Goal: Information Seeking & Learning: Learn about a topic

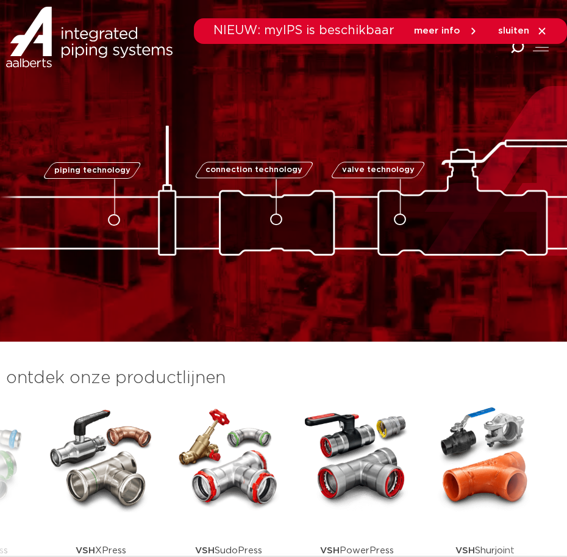
click at [543, 31] on icon at bounding box center [542, 30] width 7 height 7
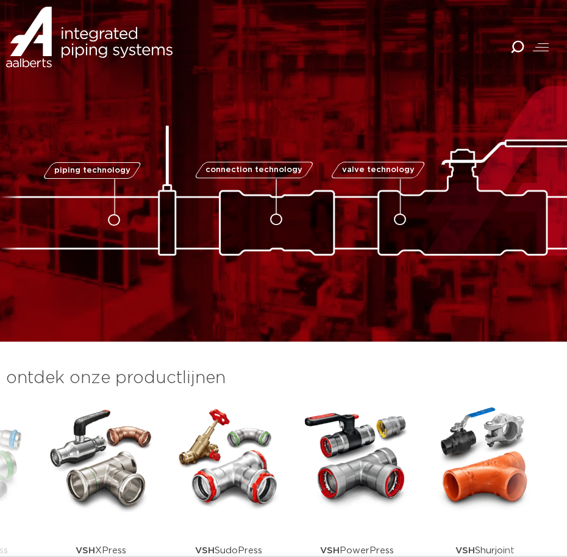
click at [538, 47] on span at bounding box center [542, 47] width 13 height 1
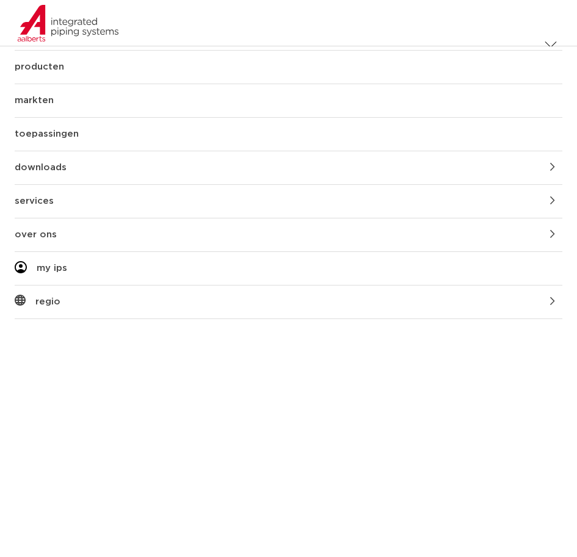
click at [52, 67] on link "producten" at bounding box center [288, 67] width 547 height 33
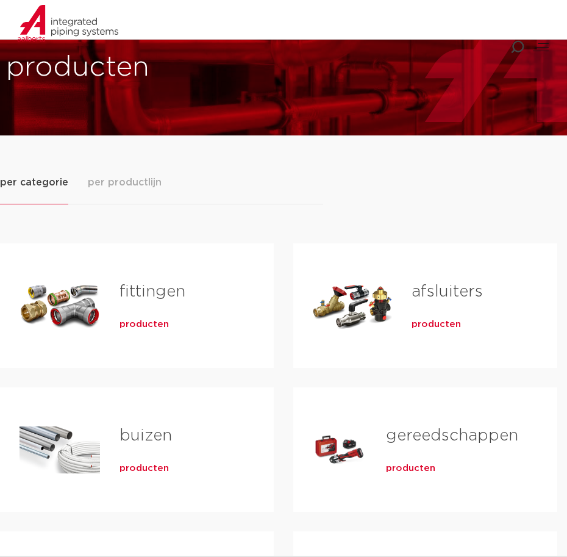
scroll to position [122, 0]
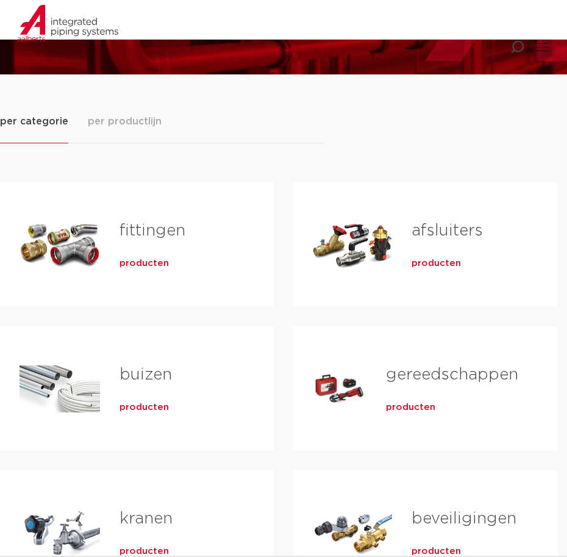
click at [140, 235] on link "fittingen" at bounding box center [153, 231] width 66 height 16
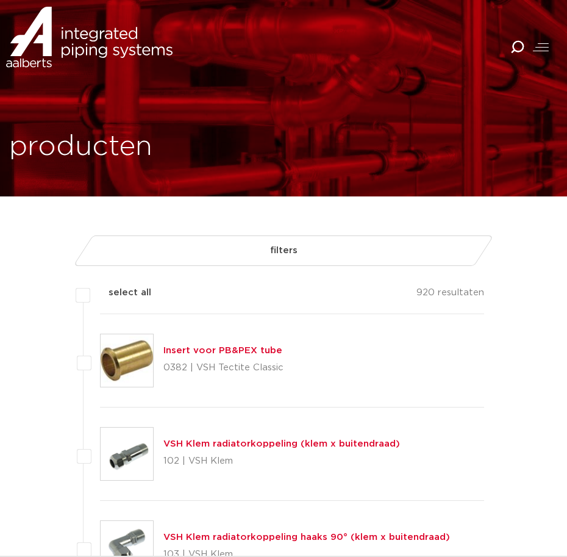
click at [539, 46] on div at bounding box center [541, 47] width 16 height 14
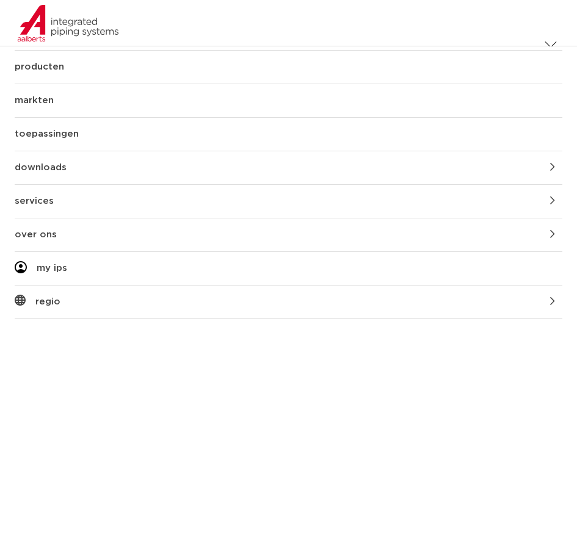
click at [59, 66] on link "producten" at bounding box center [288, 67] width 547 height 33
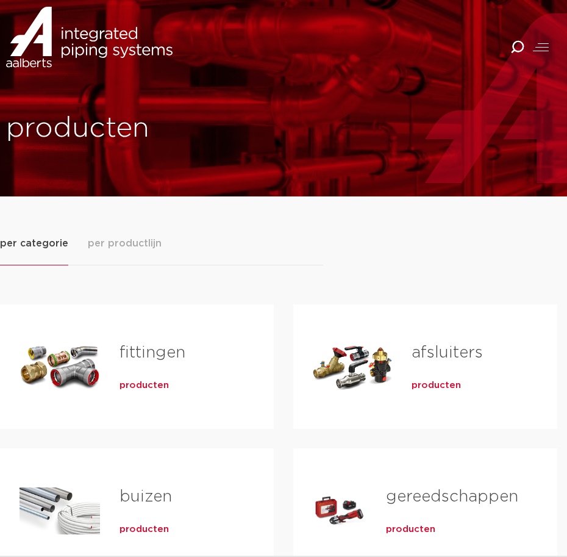
click at [135, 239] on span "per productlijn" at bounding box center [125, 243] width 74 height 15
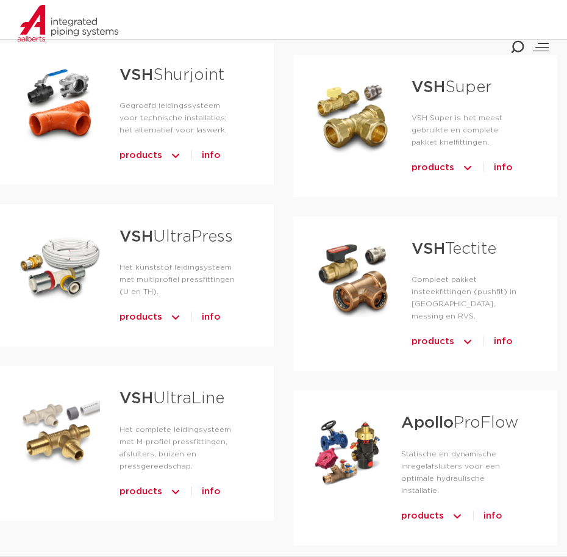
scroll to position [488, 0]
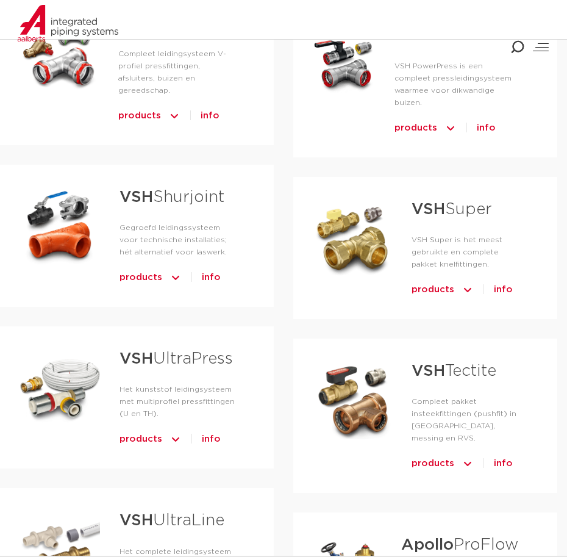
click at [146, 205] on strong "VSH" at bounding box center [137, 197] width 34 height 16
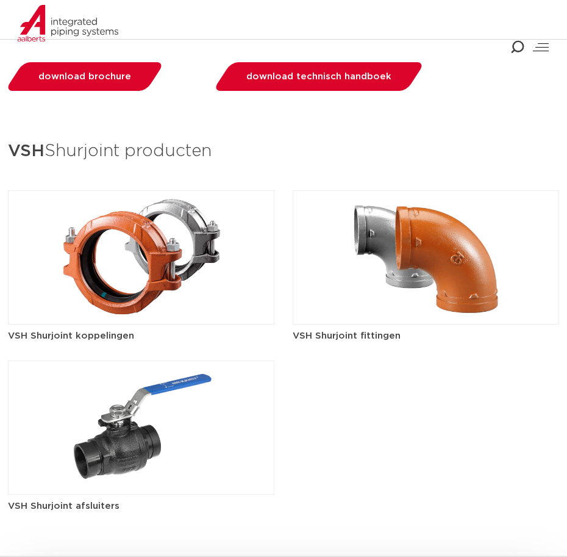
scroll to position [1342, 0]
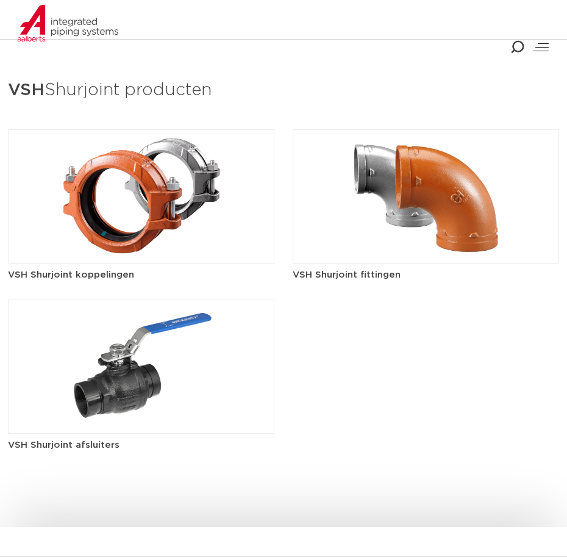
click at [450, 225] on img at bounding box center [426, 196] width 267 height 134
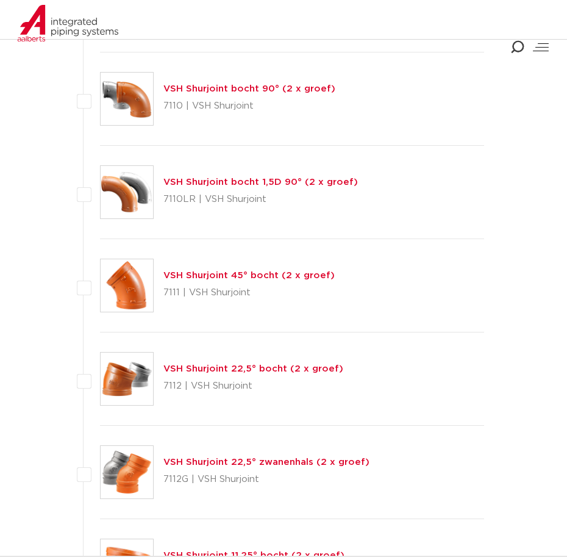
scroll to position [793, 0]
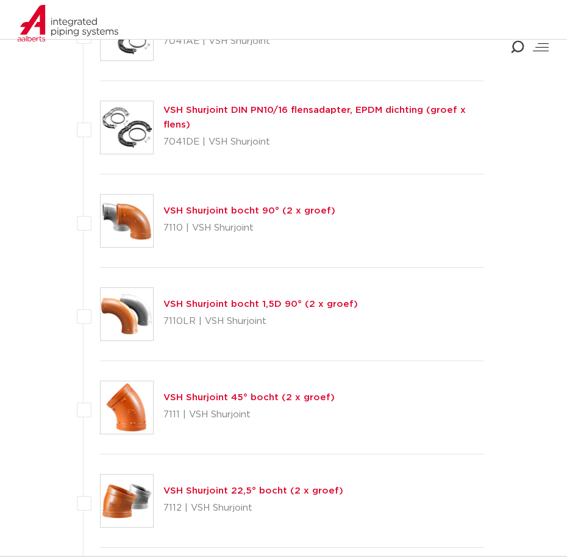
click at [218, 208] on link "VSH Shurjoint bocht 90° (2 x groef)" at bounding box center [250, 210] width 172 height 9
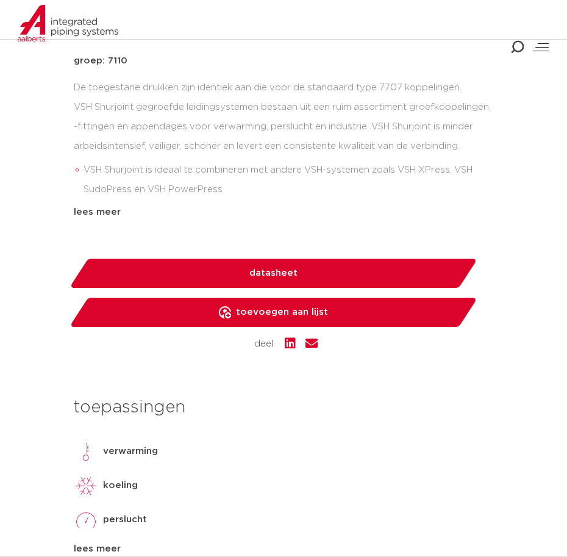
scroll to position [427, 0]
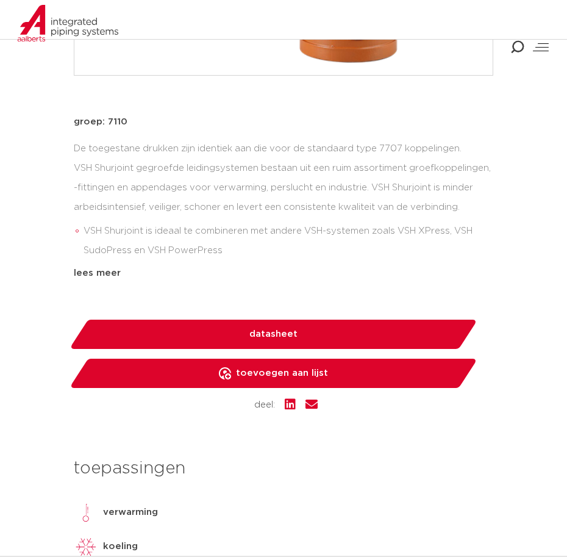
click at [268, 327] on span "datasheet" at bounding box center [274, 335] width 48 height 20
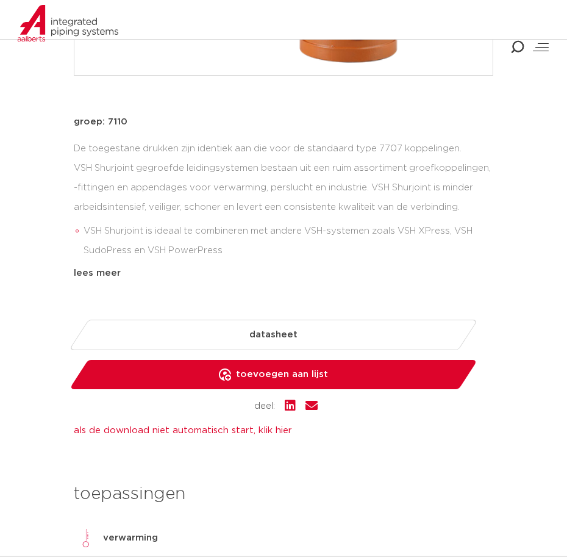
scroll to position [122, 0]
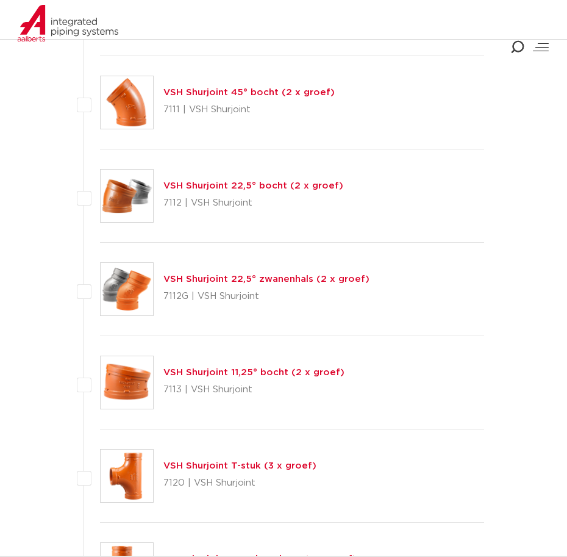
scroll to position [1159, 0]
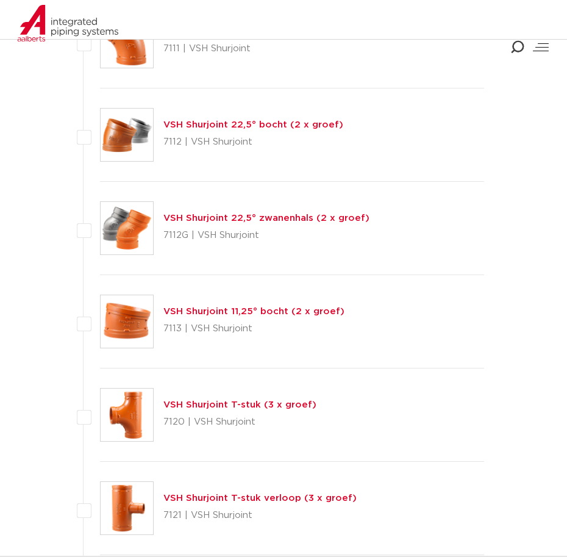
click at [222, 403] on link "VSH Shurjoint T-stuk (3 x groef)" at bounding box center [240, 404] width 153 height 9
click at [218, 406] on link "VSH Shurjoint T-stuk (3 x groef)" at bounding box center [240, 404] width 153 height 9
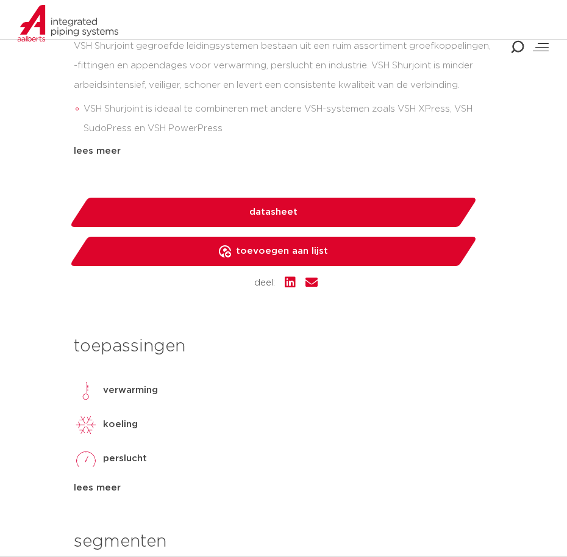
scroll to position [366, 0]
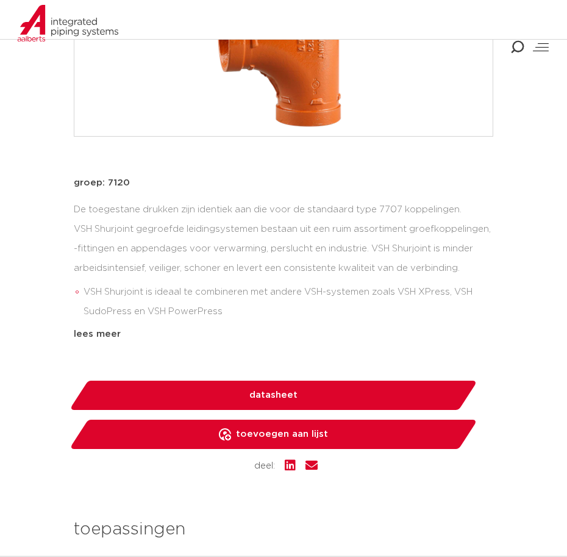
click at [226, 395] on link "datasheet" at bounding box center [273, 395] width 409 height 29
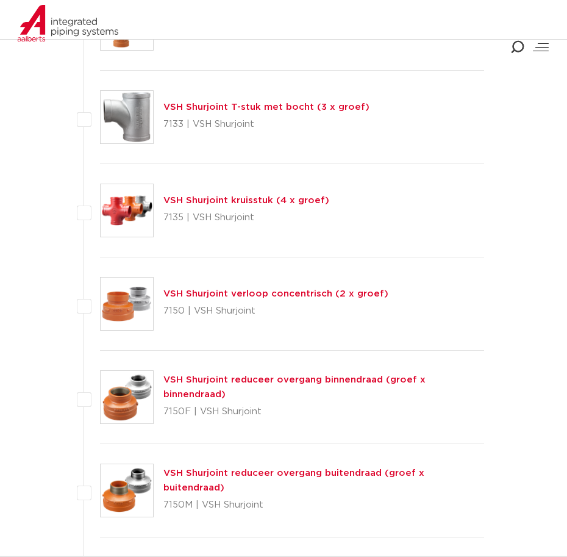
scroll to position [1952, 0]
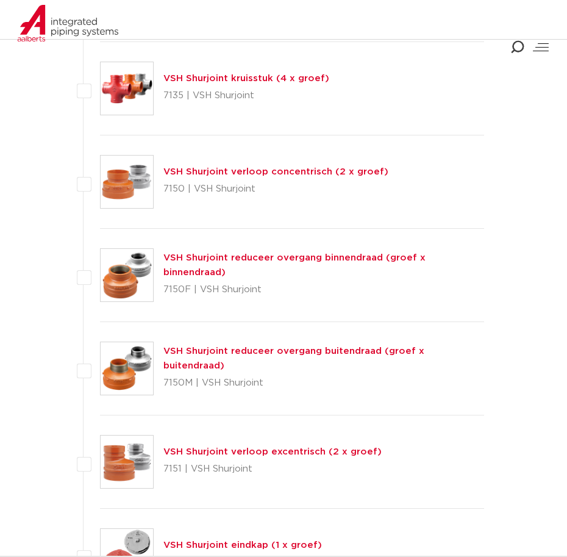
click at [265, 174] on link "VSH Shurjoint verloop concentrisch (2 x groef)" at bounding box center [276, 171] width 225 height 9
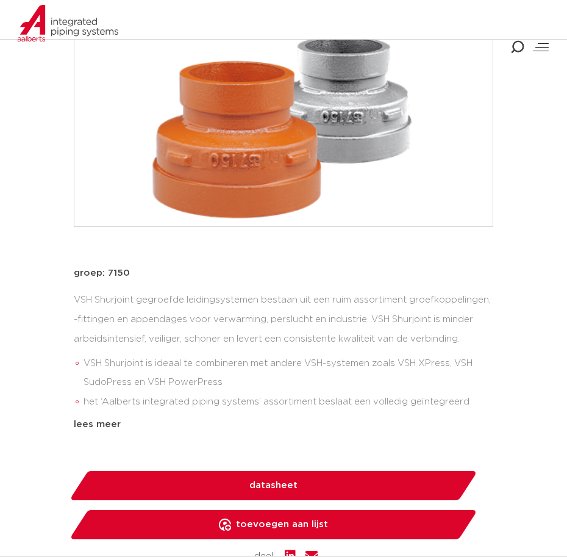
click at [267, 488] on span "datasheet" at bounding box center [274, 486] width 48 height 20
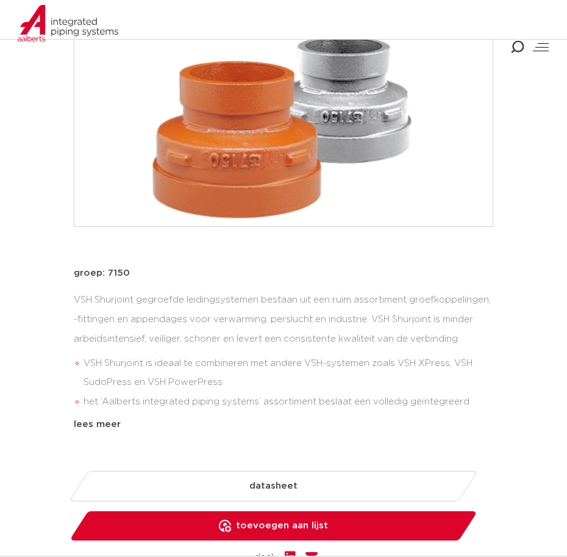
scroll to position [61, 0]
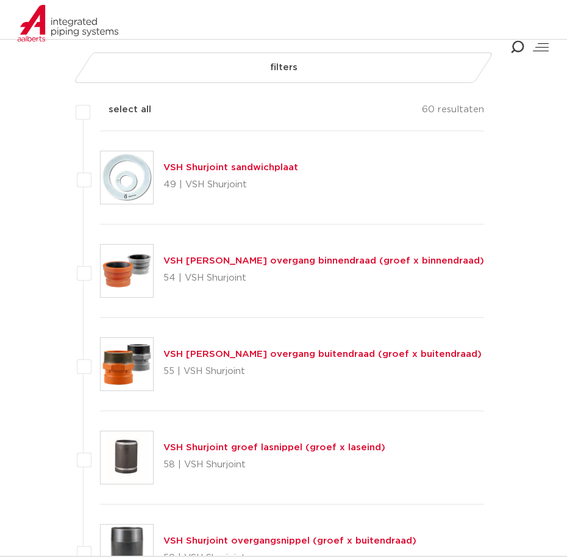
scroll to position [122, 0]
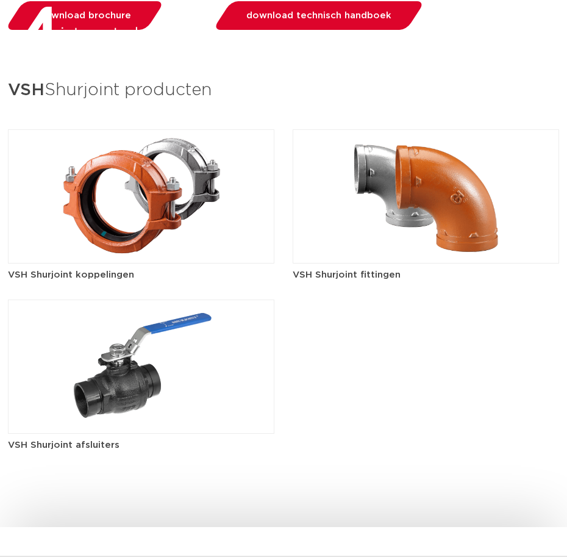
scroll to position [1342, 0]
click at [148, 203] on img at bounding box center [141, 196] width 267 height 134
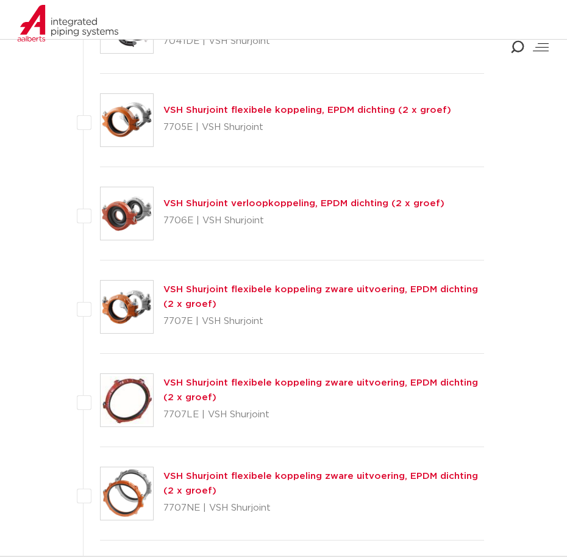
scroll to position [732, 0]
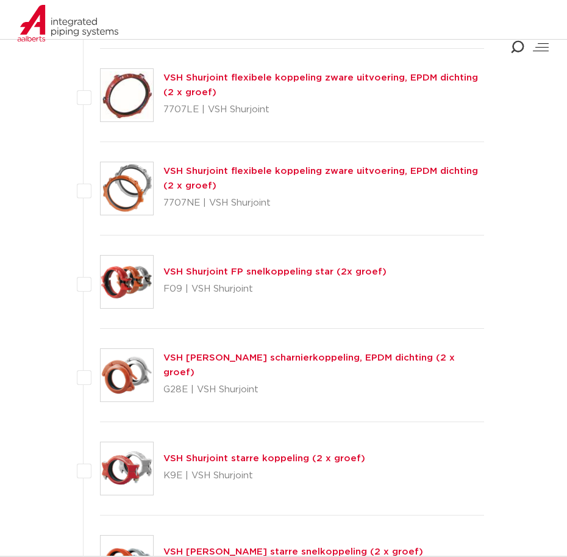
click at [225, 458] on link "VSH Shurjoint starre koppeling (2 x groef)" at bounding box center [265, 458] width 202 height 9
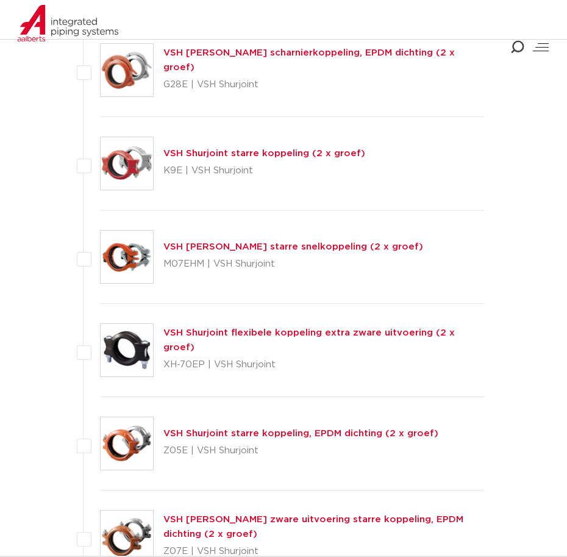
scroll to position [1098, 0]
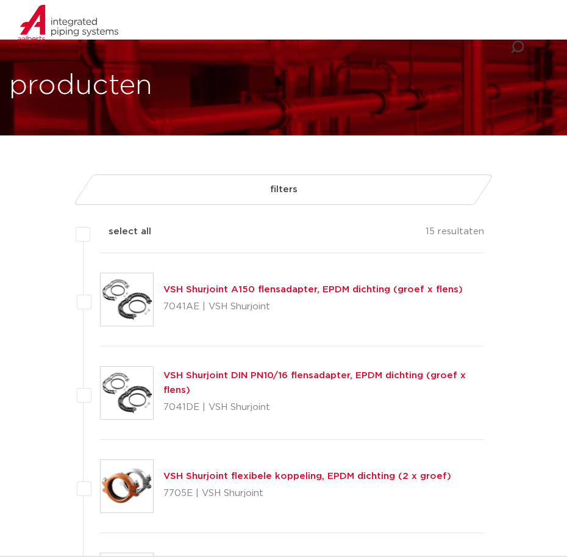
scroll to position [122, 0]
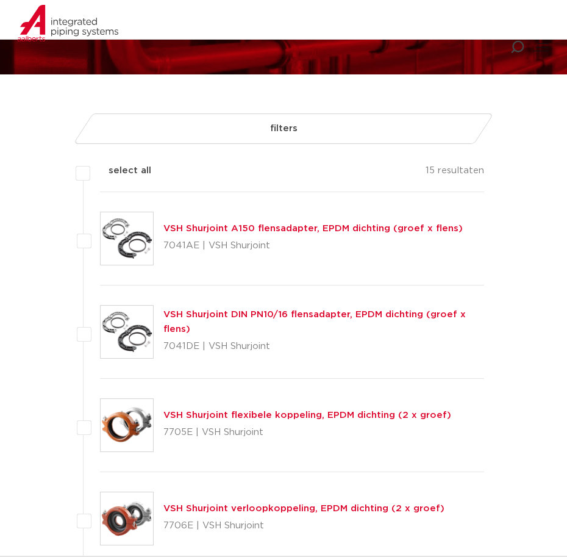
click at [242, 412] on link "VSH Shurjoint flexibele koppeling, EPDM dichting (2 x groef)" at bounding box center [308, 415] width 288 height 9
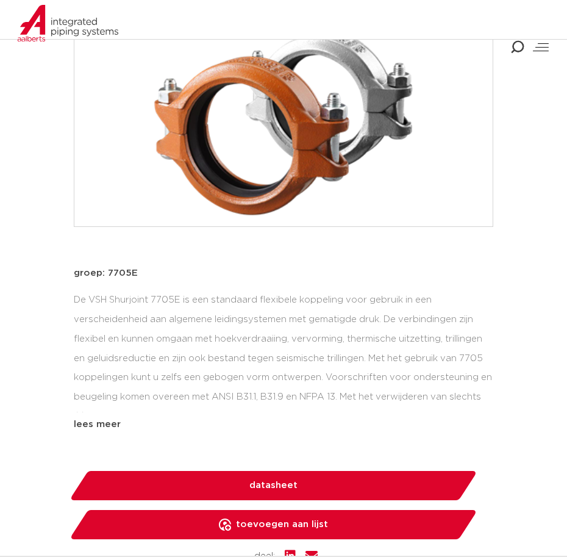
scroll to position [366, 0]
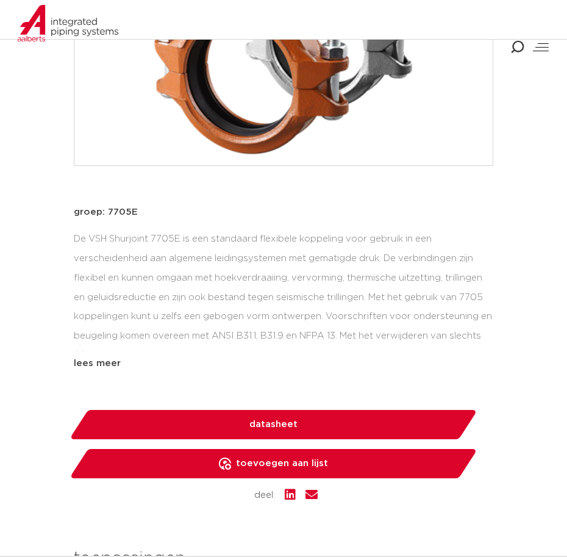
click at [256, 425] on span "datasheet" at bounding box center [274, 425] width 48 height 20
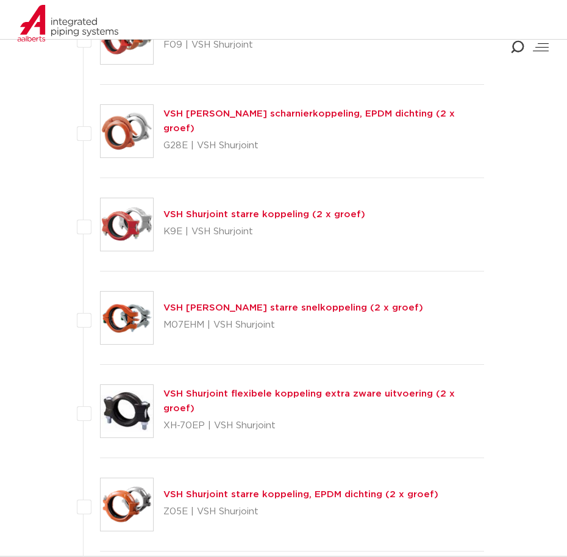
scroll to position [1037, 0]
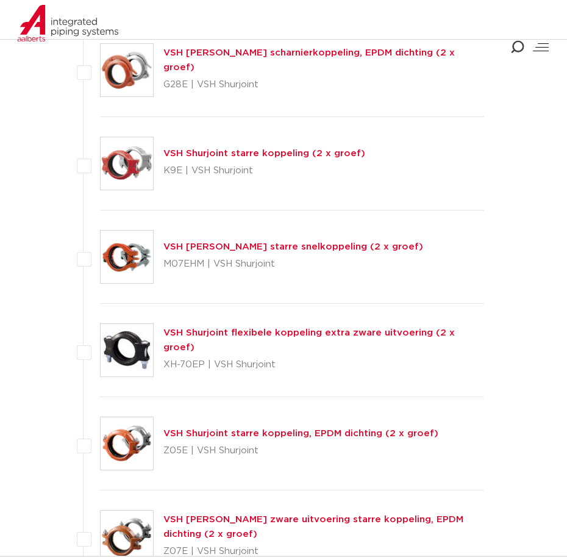
click at [241, 154] on link "VSH Shurjoint starre koppeling (2 x groef)" at bounding box center [265, 153] width 202 height 9
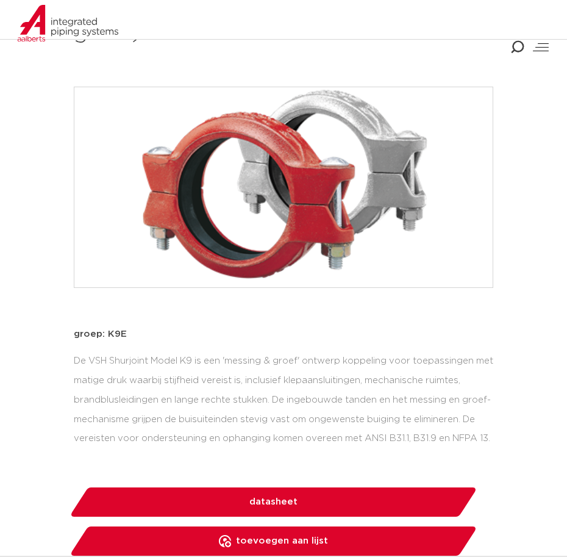
scroll to position [427, 0]
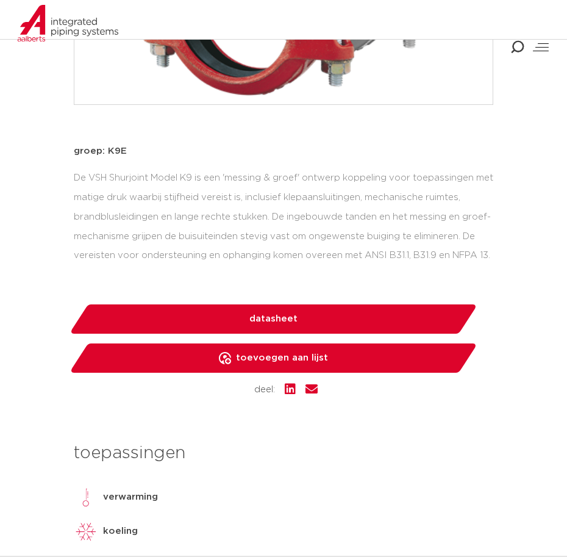
click at [299, 314] on link "datasheet" at bounding box center [273, 318] width 409 height 29
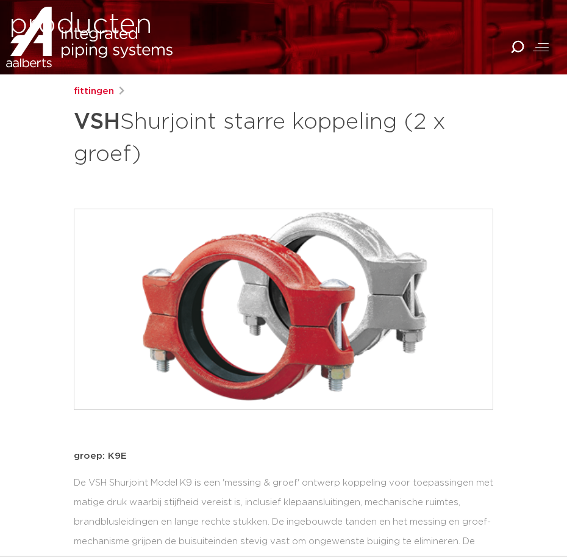
scroll to position [0, 0]
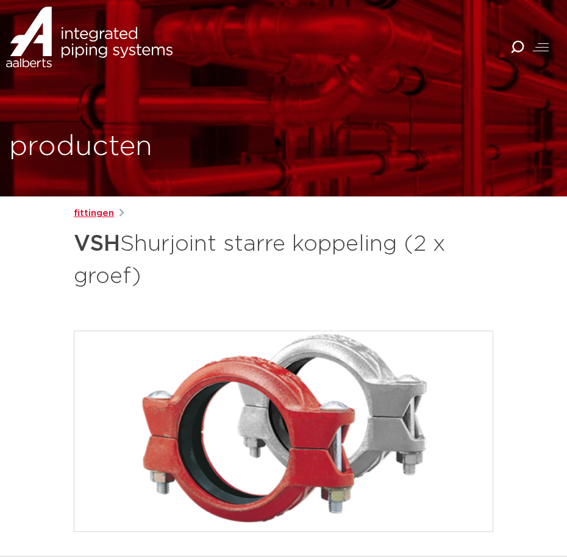
click at [89, 219] on link "fittingen" at bounding box center [94, 213] width 40 height 15
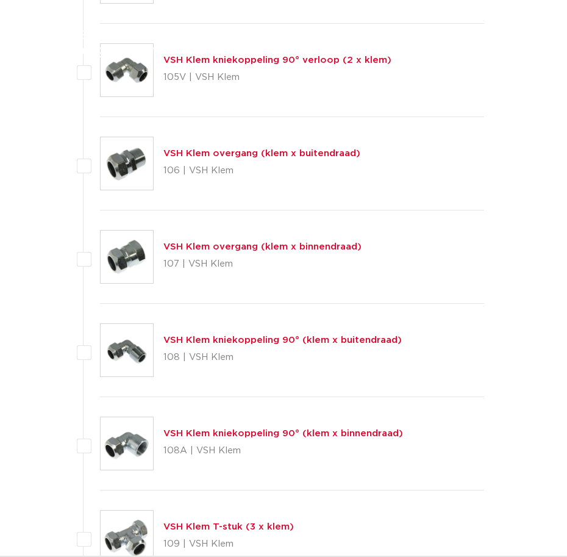
scroll to position [1037, 0]
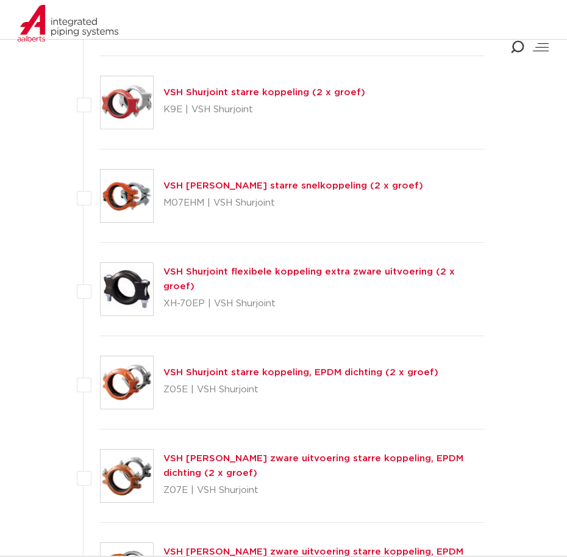
scroll to position [1037, 0]
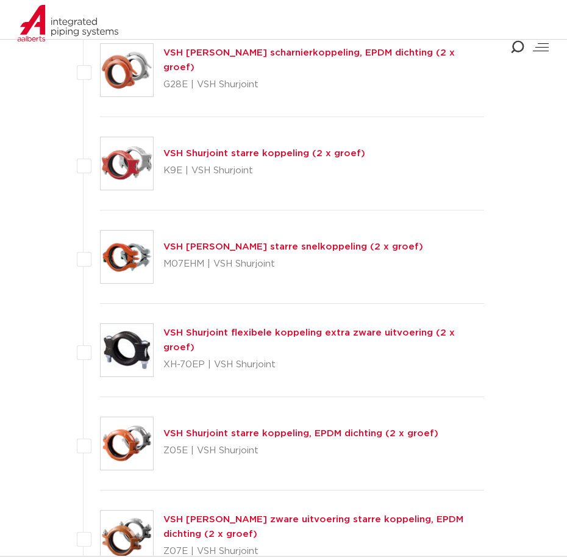
click at [270, 248] on link "VSH Shurjoint starre snelkoppeling (2 x groef)" at bounding box center [294, 246] width 260 height 9
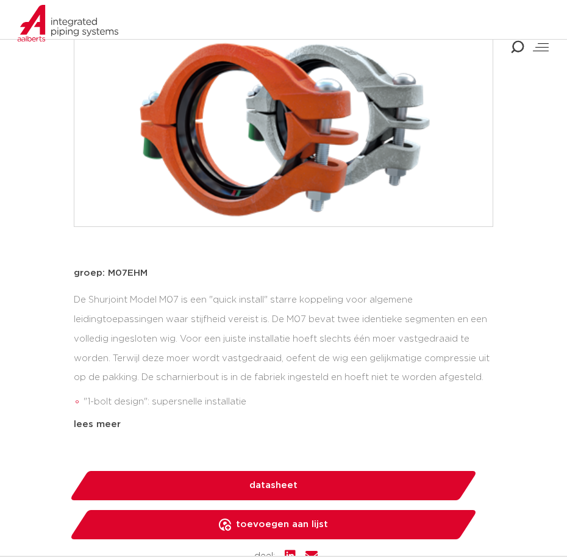
scroll to position [427, 0]
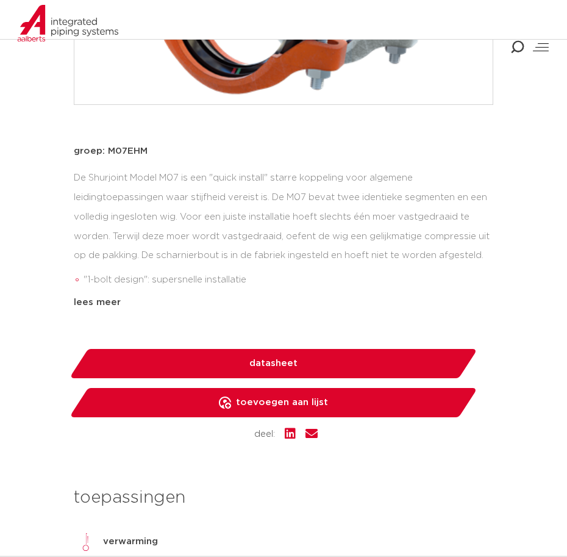
click at [303, 373] on link "datasheet" at bounding box center [273, 363] width 409 height 29
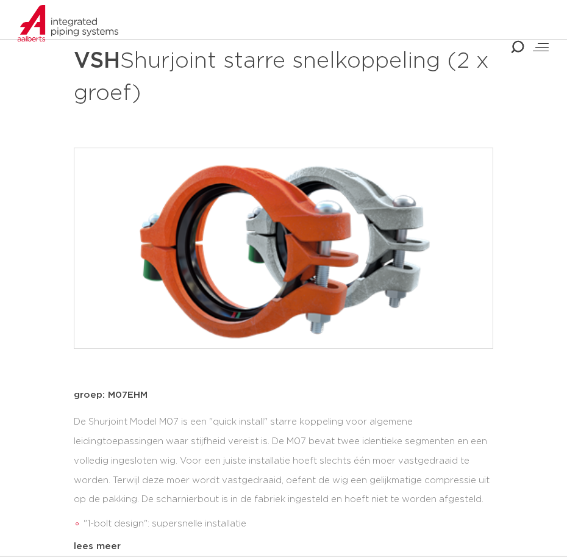
scroll to position [0, 0]
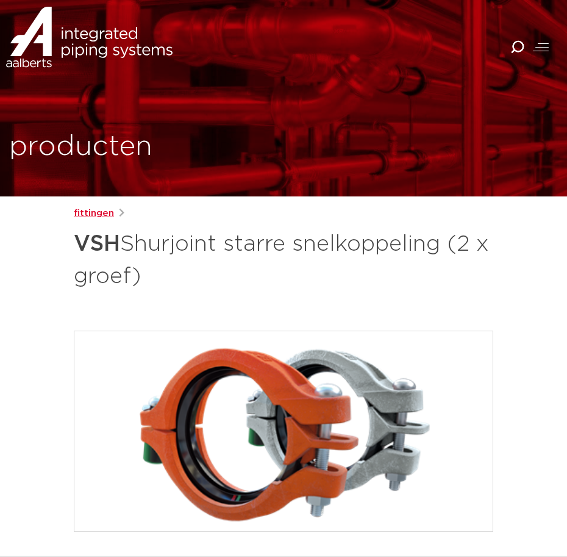
click at [94, 214] on link "fittingen" at bounding box center [94, 213] width 40 height 15
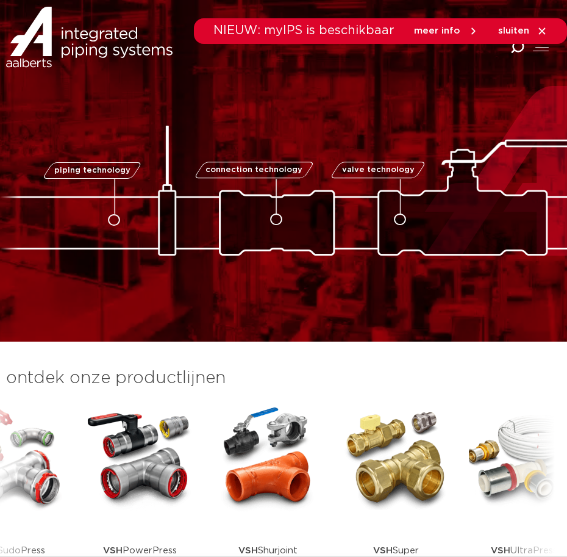
scroll to position [61, 0]
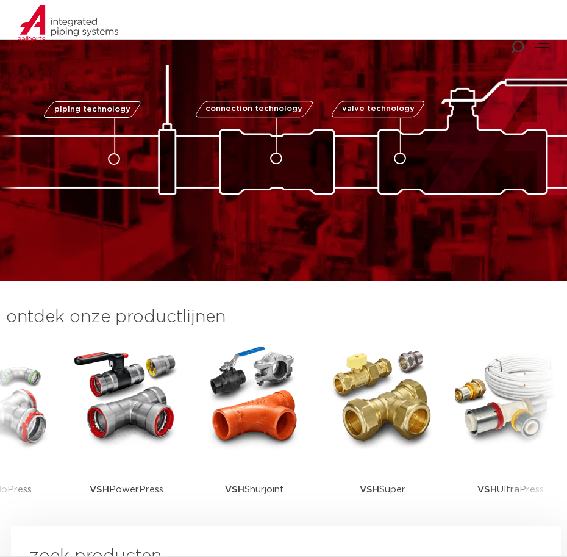
click at [254, 429] on img at bounding box center [254, 397] width 110 height 110
